Goal: Find specific page/section

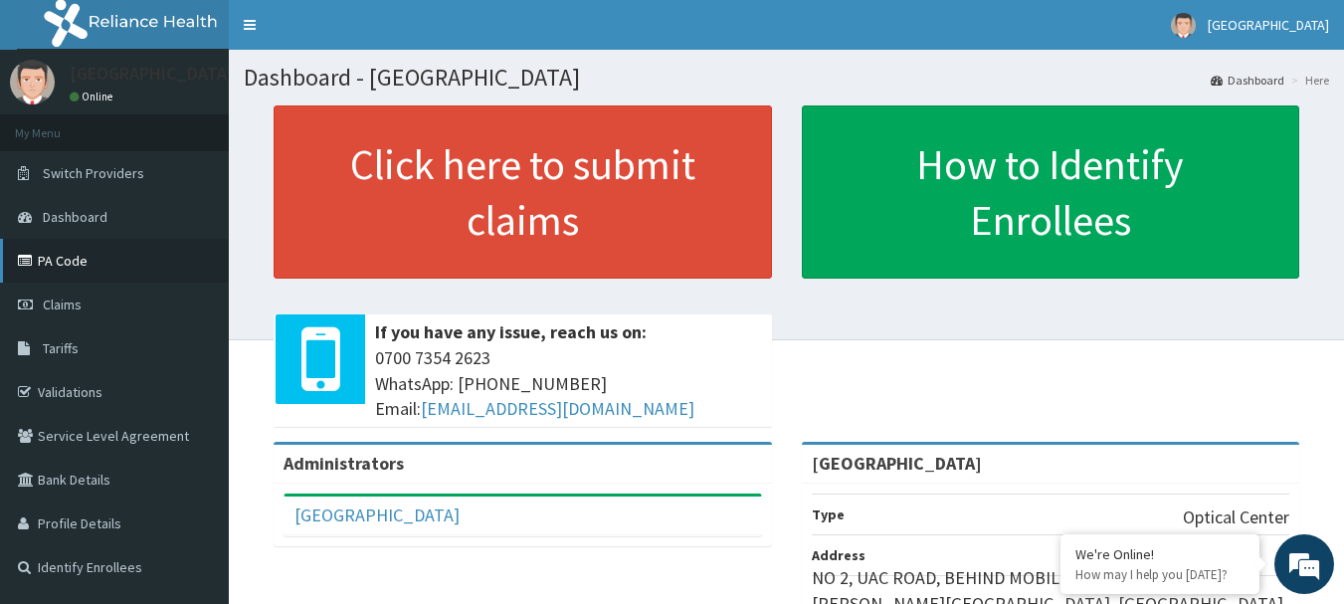
click at [79, 253] on link "PA Code" at bounding box center [114, 261] width 229 height 44
click at [63, 264] on link "PA Code" at bounding box center [114, 261] width 229 height 44
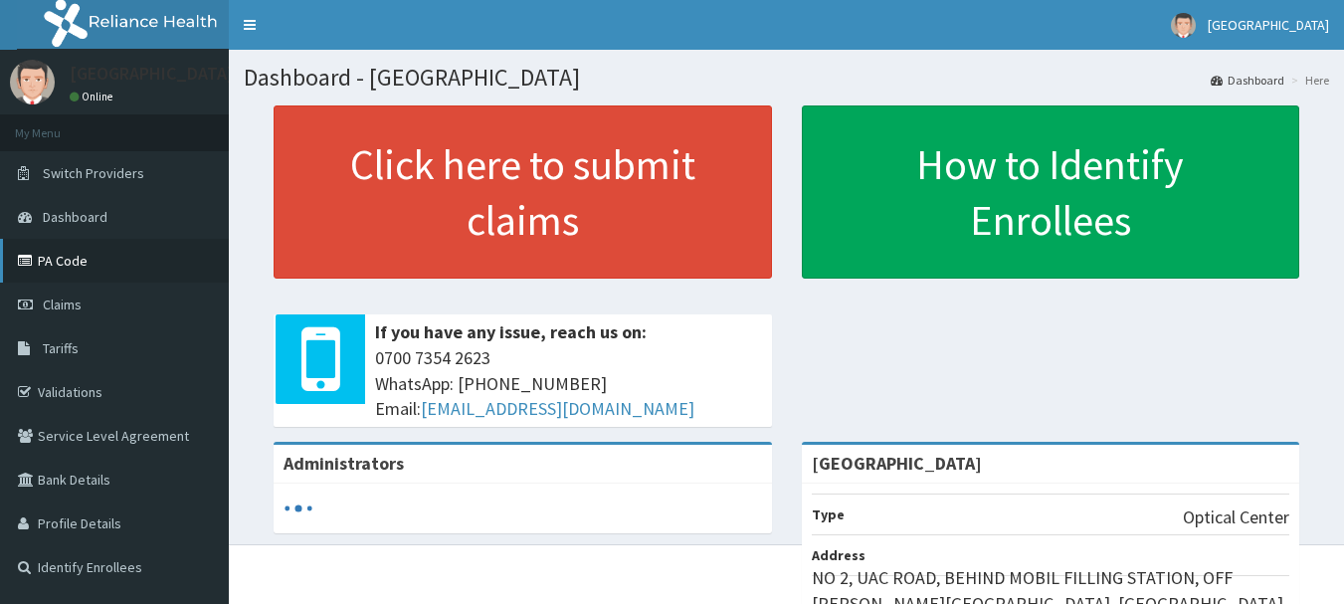
click at [65, 268] on link "PA Code" at bounding box center [114, 261] width 229 height 44
